Goal: Contribute content: Contribute content

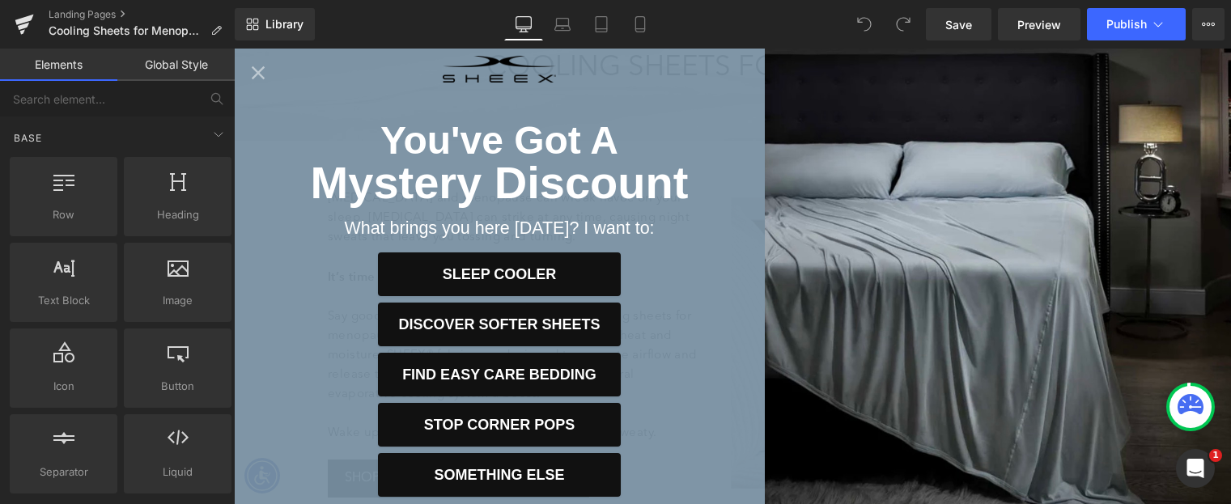
click at [257, 77] on icon "Close popup" at bounding box center [258, 73] width 23 height 23
click at [260, 75] on icon "Close popup" at bounding box center [258, 72] width 13 height 13
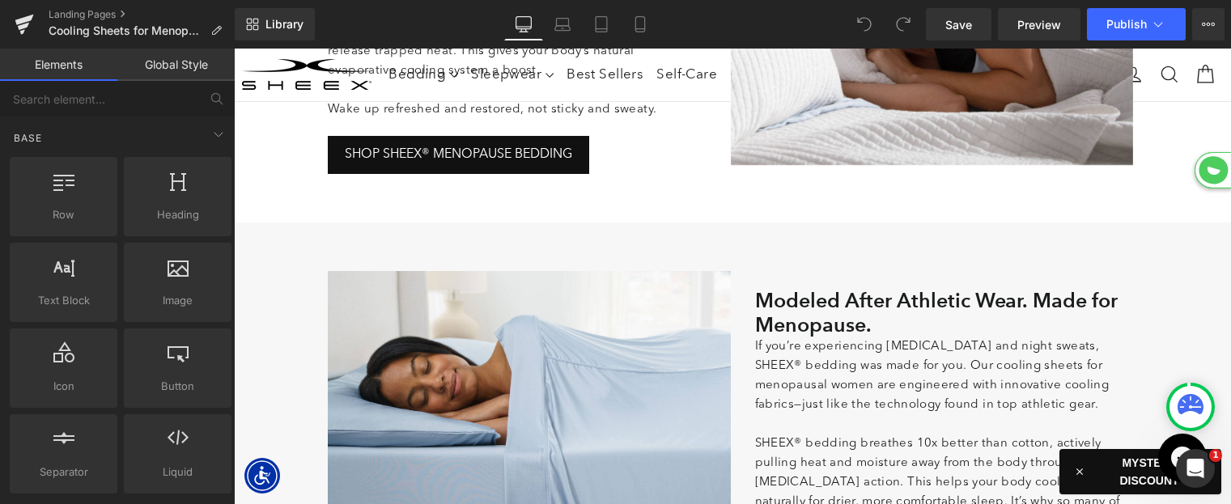
scroll to position [401, 0]
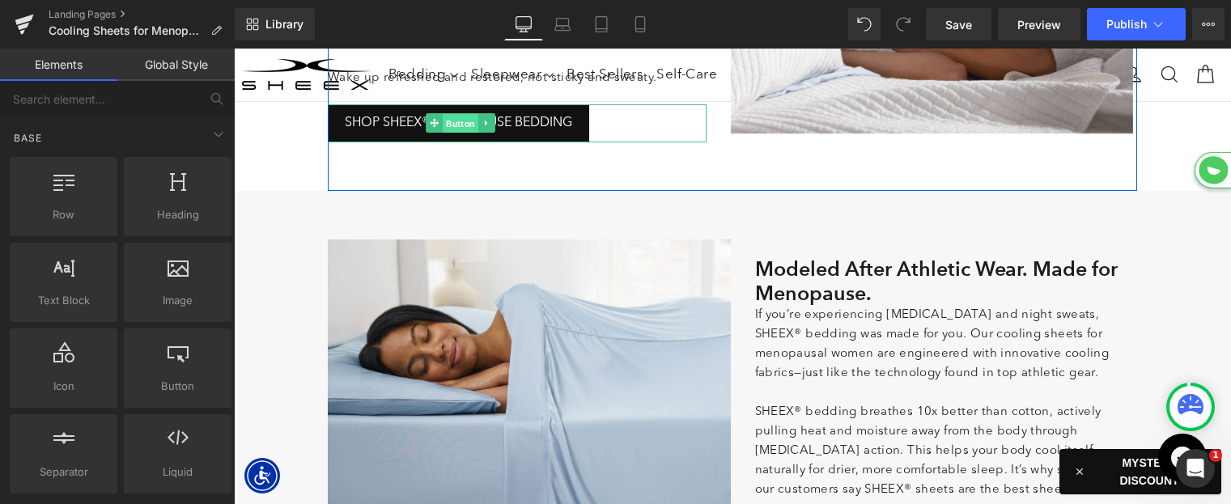
click at [456, 122] on span "Button" at bounding box center [462, 123] width 36 height 19
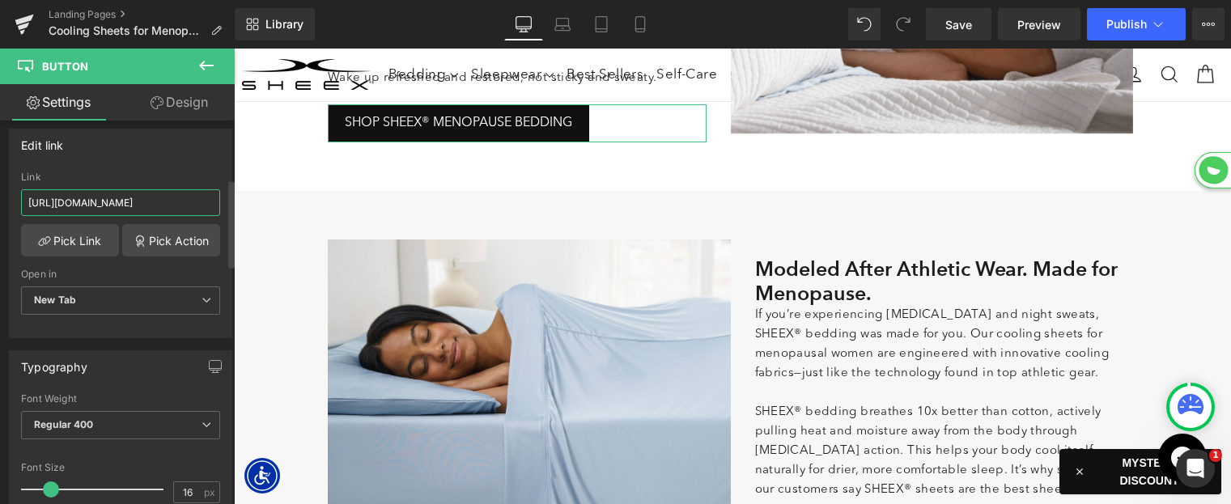
scroll to position [0, 42]
drag, startPoint x: 175, startPoint y: 202, endPoint x: 231, endPoint y: 202, distance: 55.9
click at [231, 202] on div "Button Button Styles Custom Custom Setup Global Style Custom Setup Global Style…" at bounding box center [117, 316] width 235 height 391
click at [173, 163] on div "Edit link https://www.sheex.com/collections/best-sellers Link https://www.sheex…" at bounding box center [120, 234] width 223 height 210
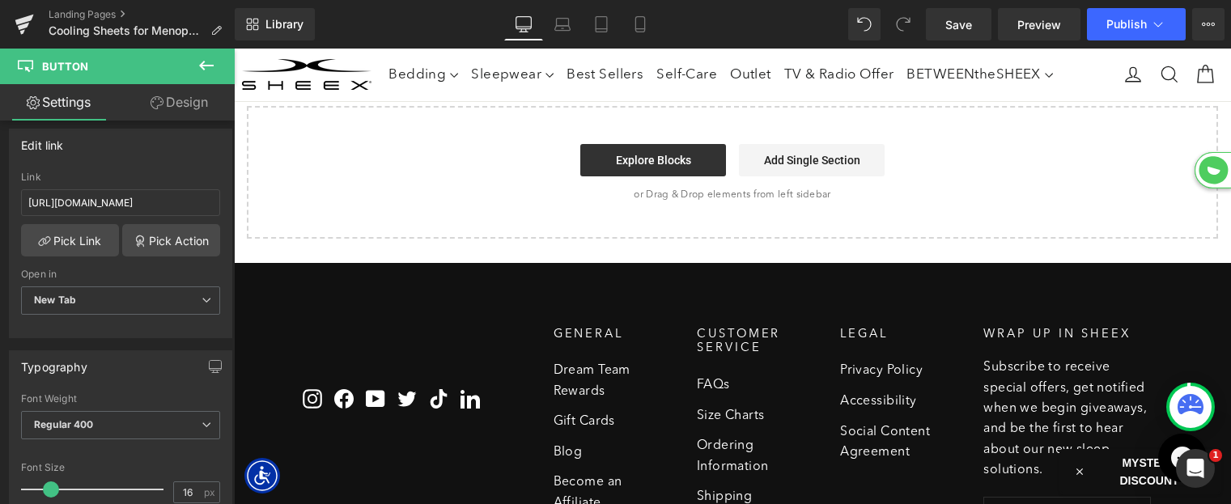
scroll to position [4693, 0]
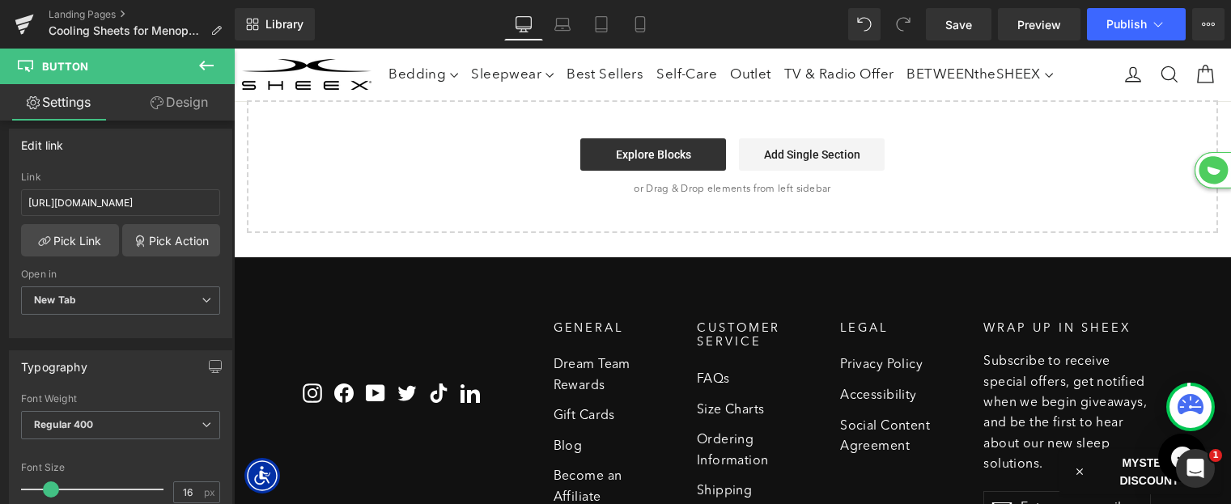
click at [208, 62] on icon at bounding box center [206, 65] width 19 height 19
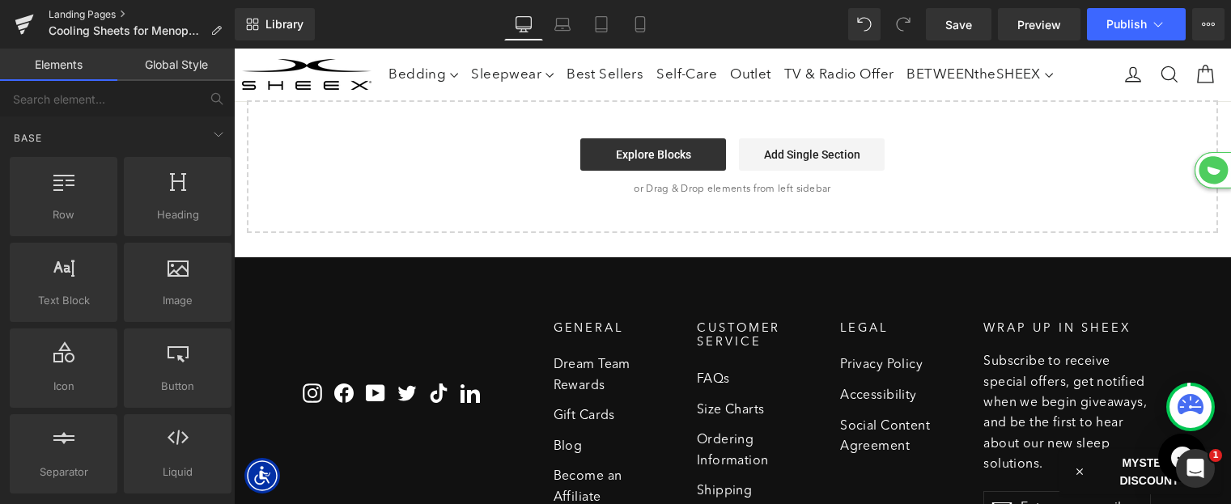
click at [66, 15] on link "Landing Pages" at bounding box center [142, 14] width 186 height 13
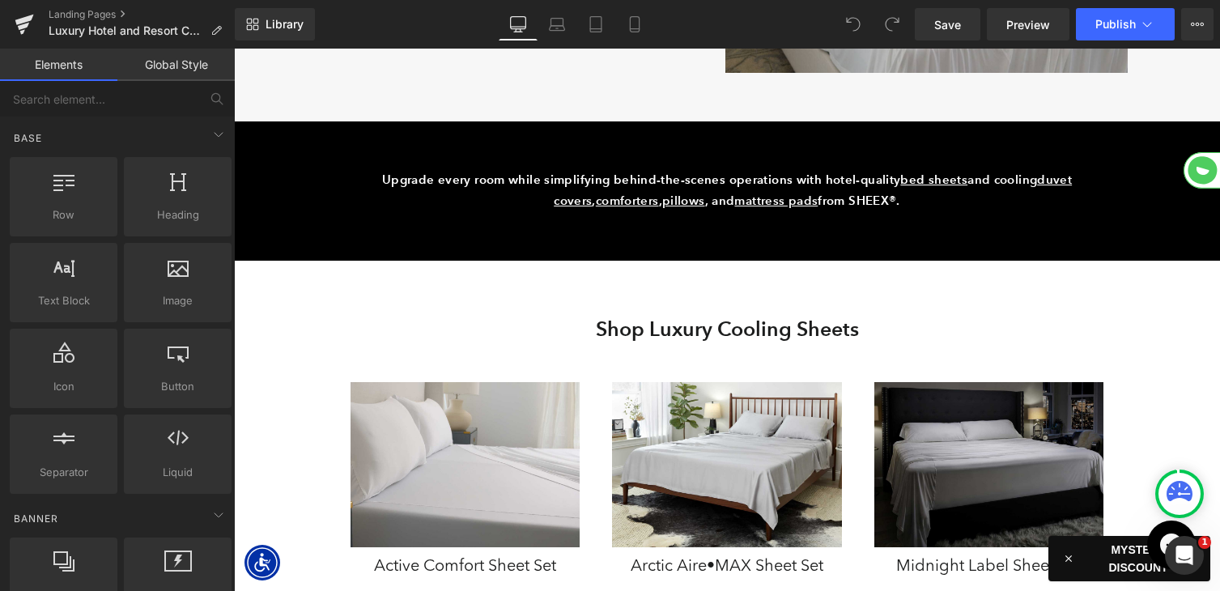
scroll to position [2330, 0]
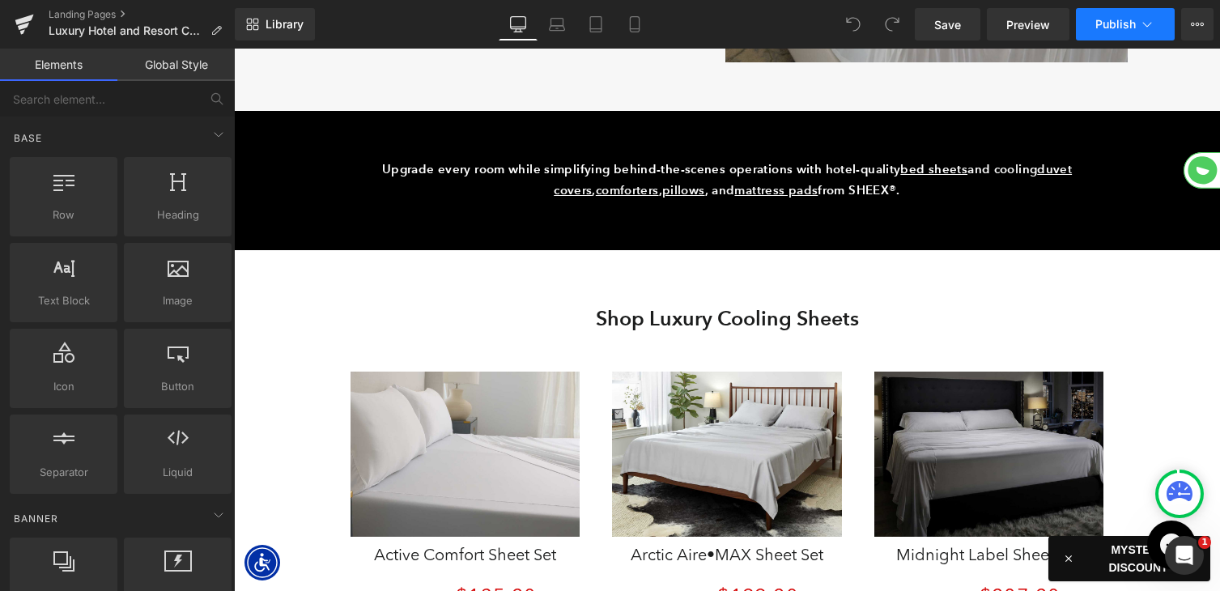
click at [1120, 22] on span "Publish" at bounding box center [1115, 24] width 40 height 13
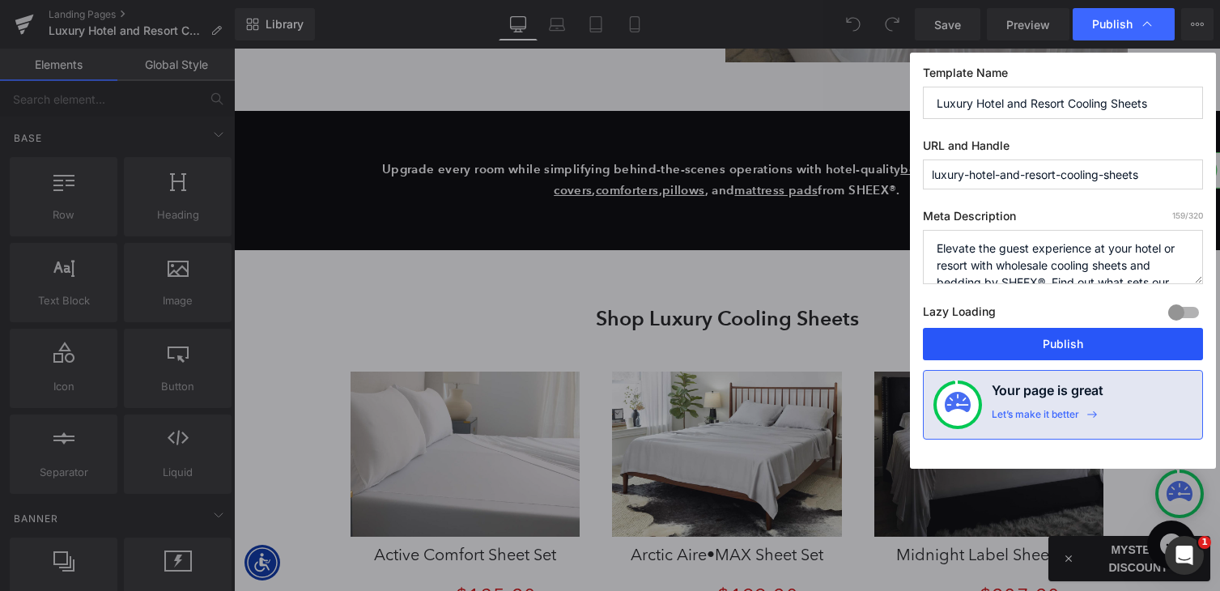
drag, startPoint x: 1031, startPoint y: 339, endPoint x: 792, endPoint y: 235, distance: 261.4
click at [1031, 339] on button "Publish" at bounding box center [1063, 344] width 280 height 32
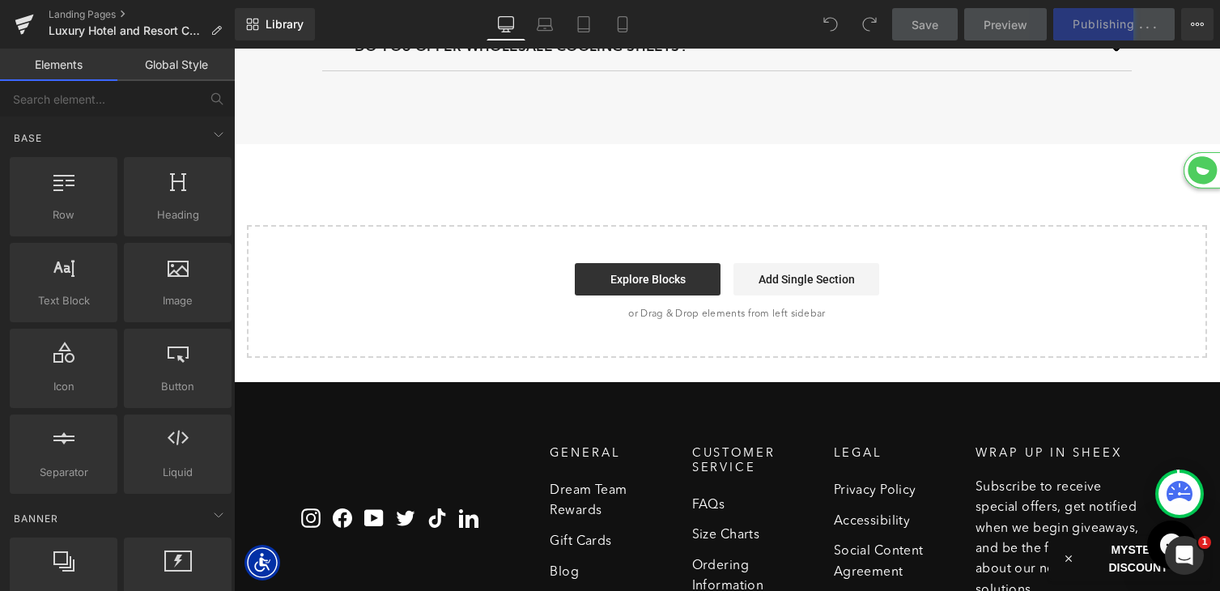
scroll to position [3377, 0]
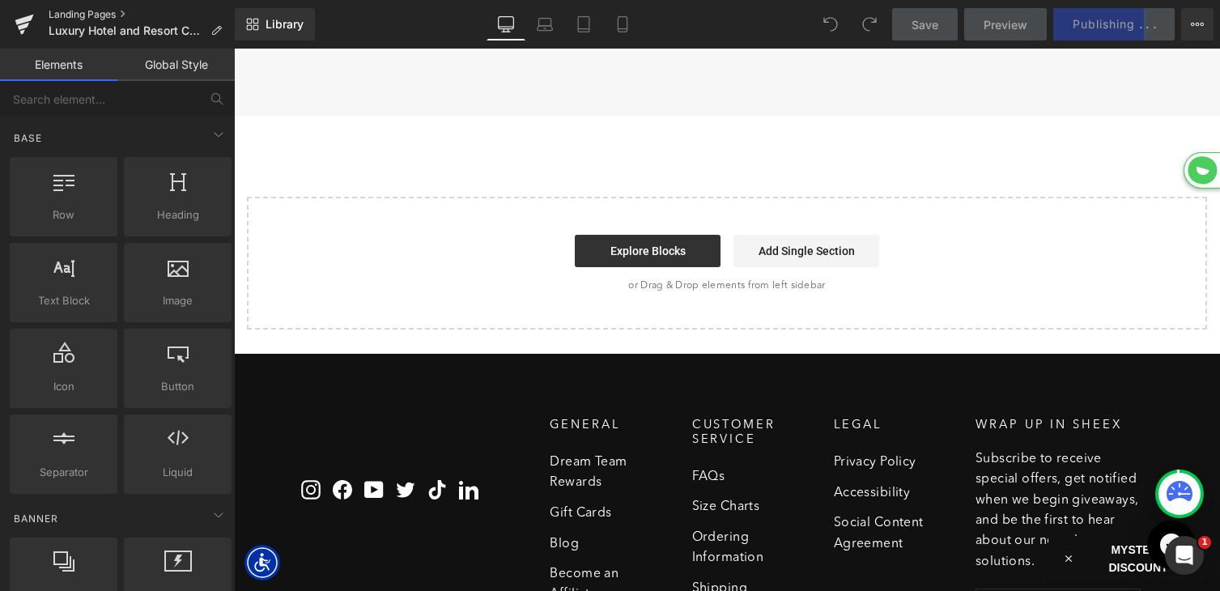
click at [111, 19] on link "Landing Pages" at bounding box center [142, 14] width 186 height 13
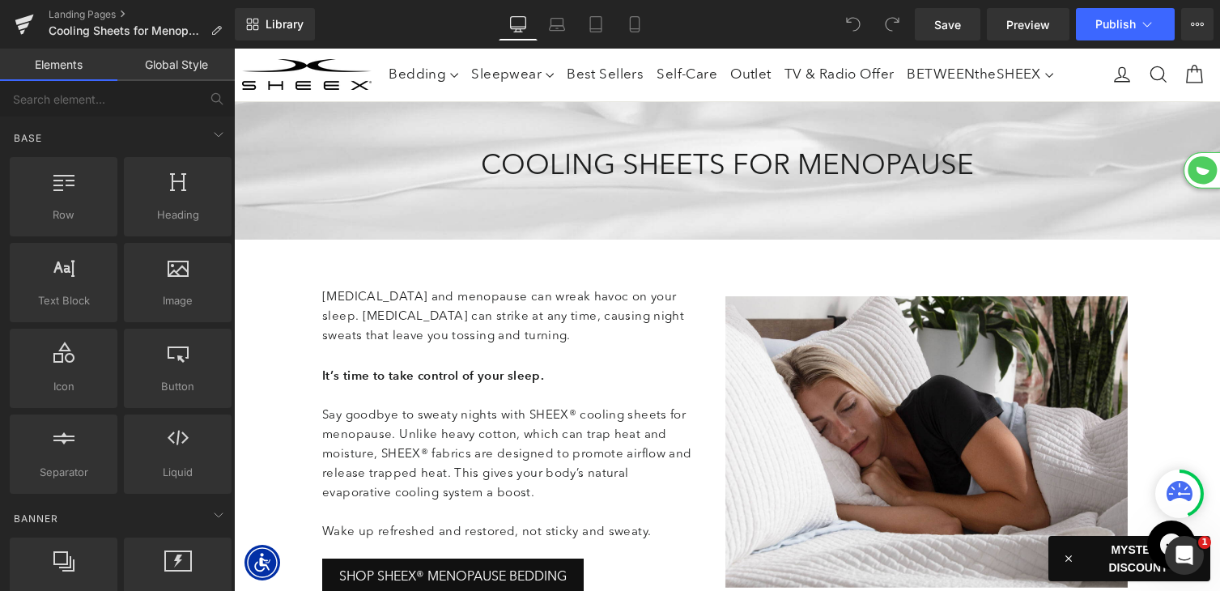
scroll to position [1, 0]
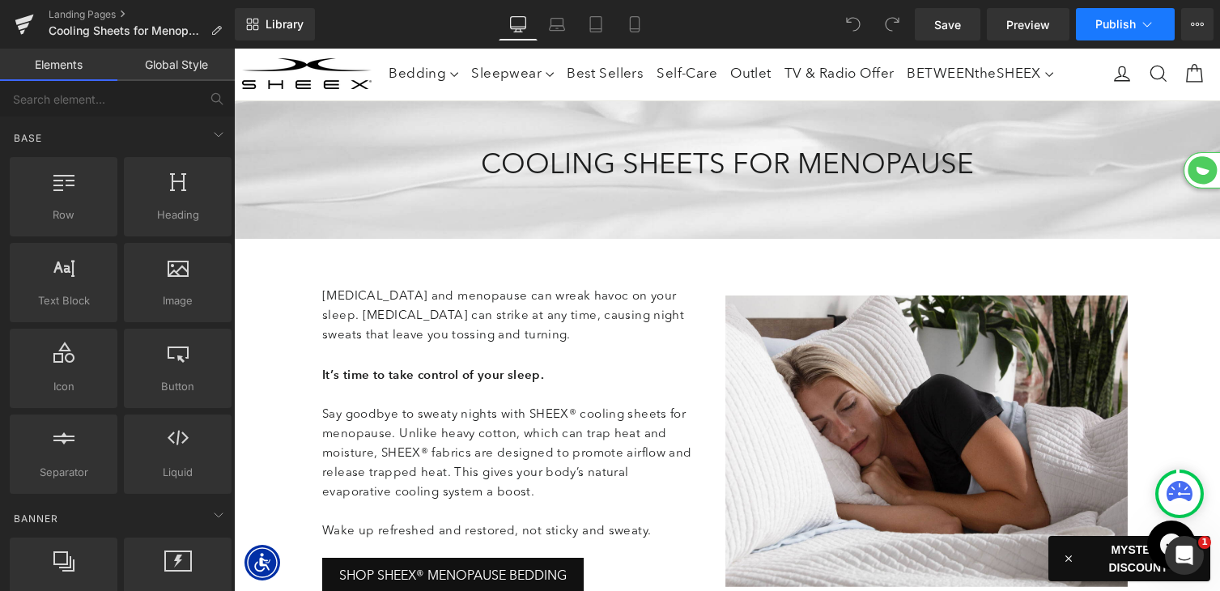
click at [1111, 33] on button "Publish" at bounding box center [1125, 24] width 99 height 32
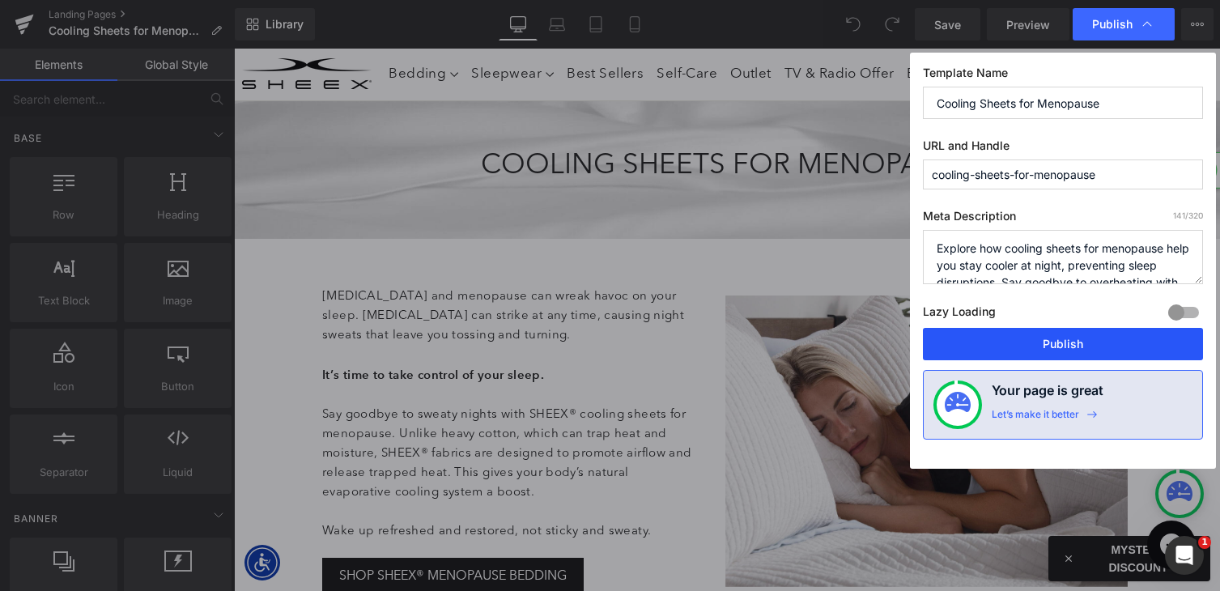
click at [1027, 334] on button "Publish" at bounding box center [1063, 344] width 280 height 32
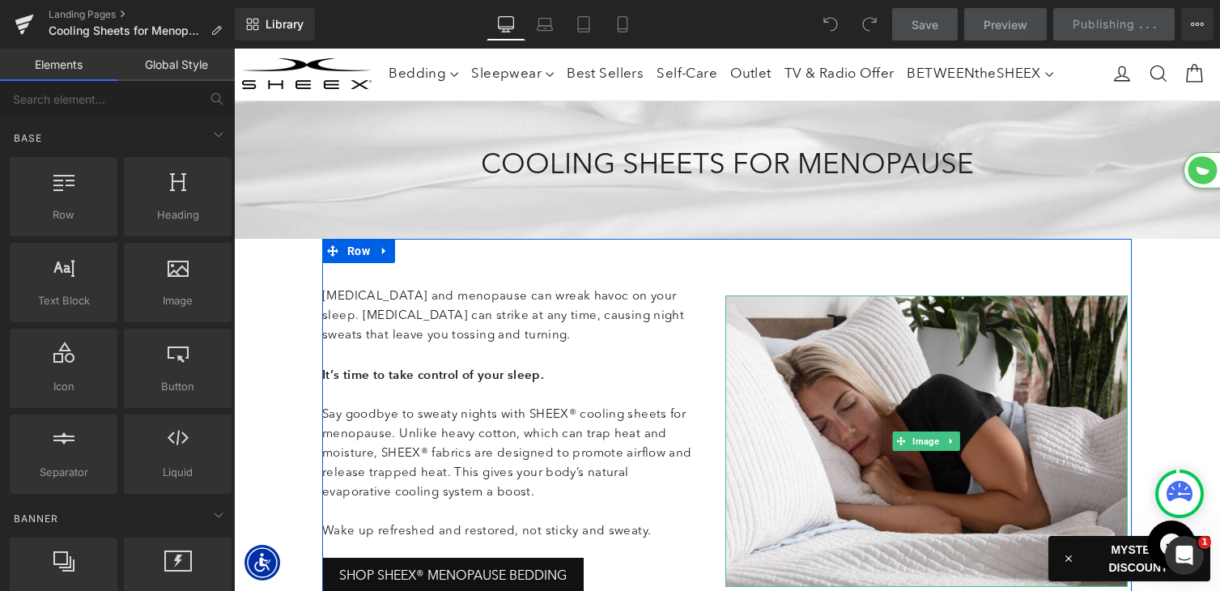
scroll to position [0, 0]
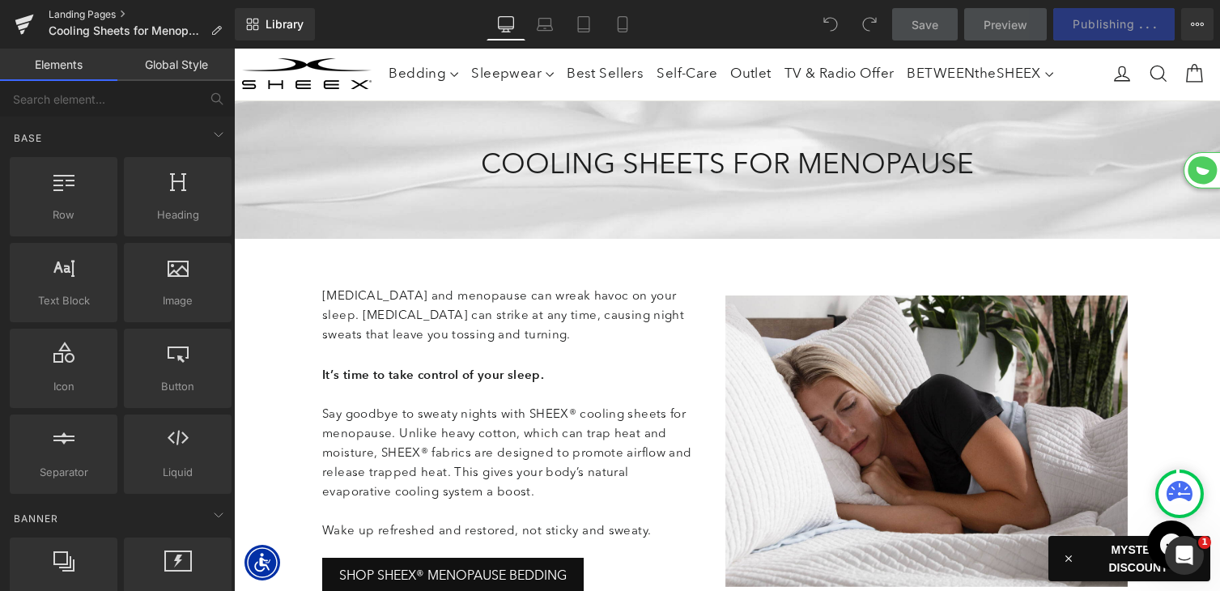
click at [110, 13] on link "Landing Pages" at bounding box center [142, 14] width 186 height 13
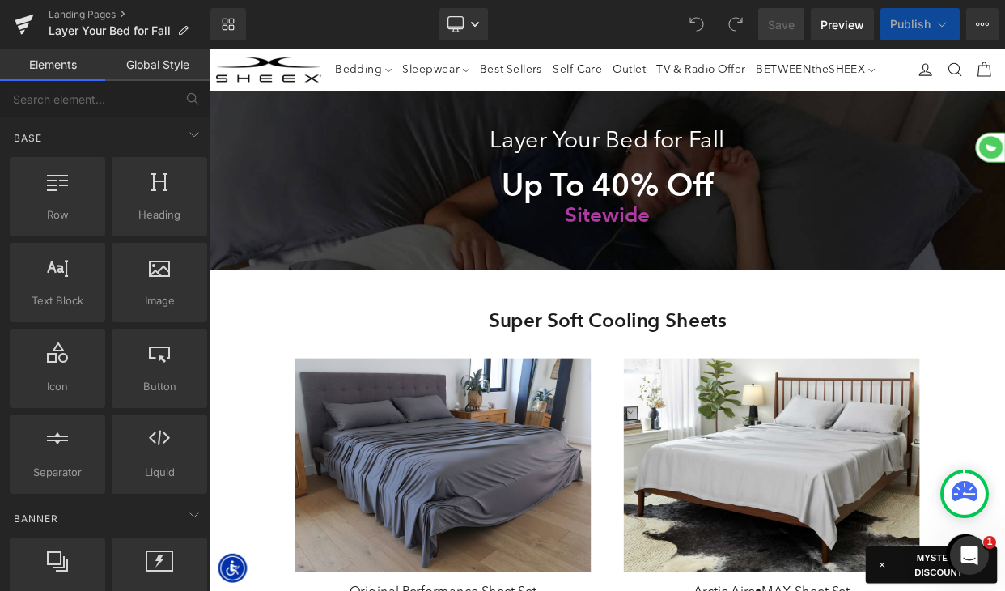
select select "XL"
select select "M"
select select "XL"
select select "M"
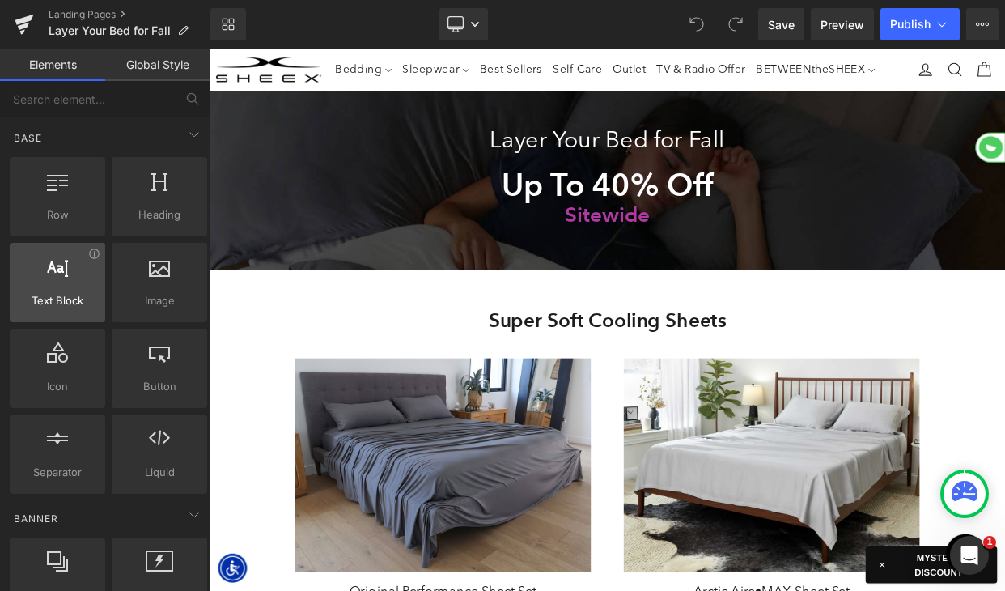
scroll to position [9340, 980]
click at [68, 18] on link "Landing Pages" at bounding box center [130, 14] width 162 height 13
